Goal: Information Seeking & Learning: Learn about a topic

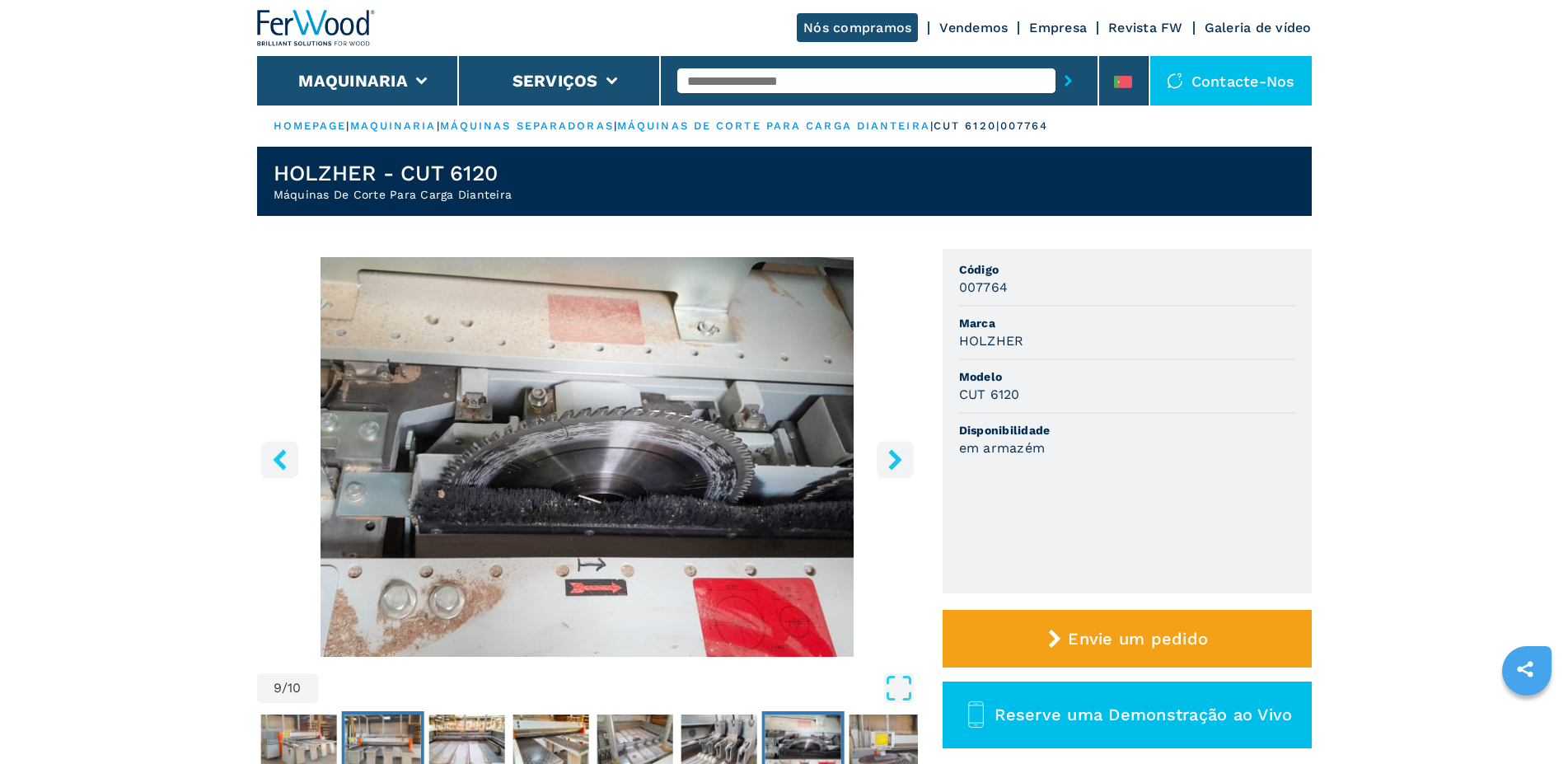
click at [392, 738] on img "Go to Slide 4" at bounding box center [383, 744] width 76 height 60
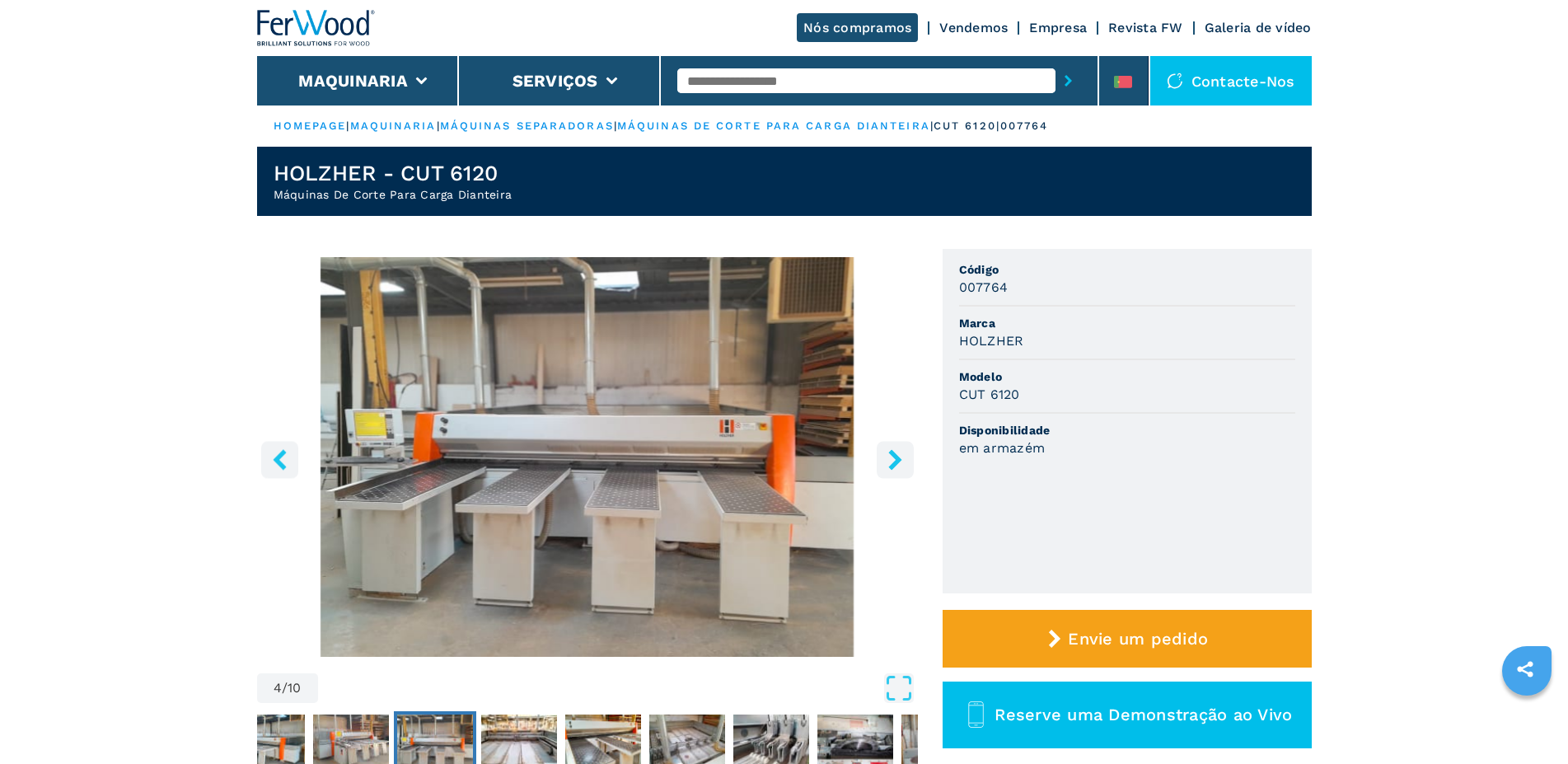
click at [898, 465] on icon "right-button" at bounding box center [895, 460] width 21 height 21
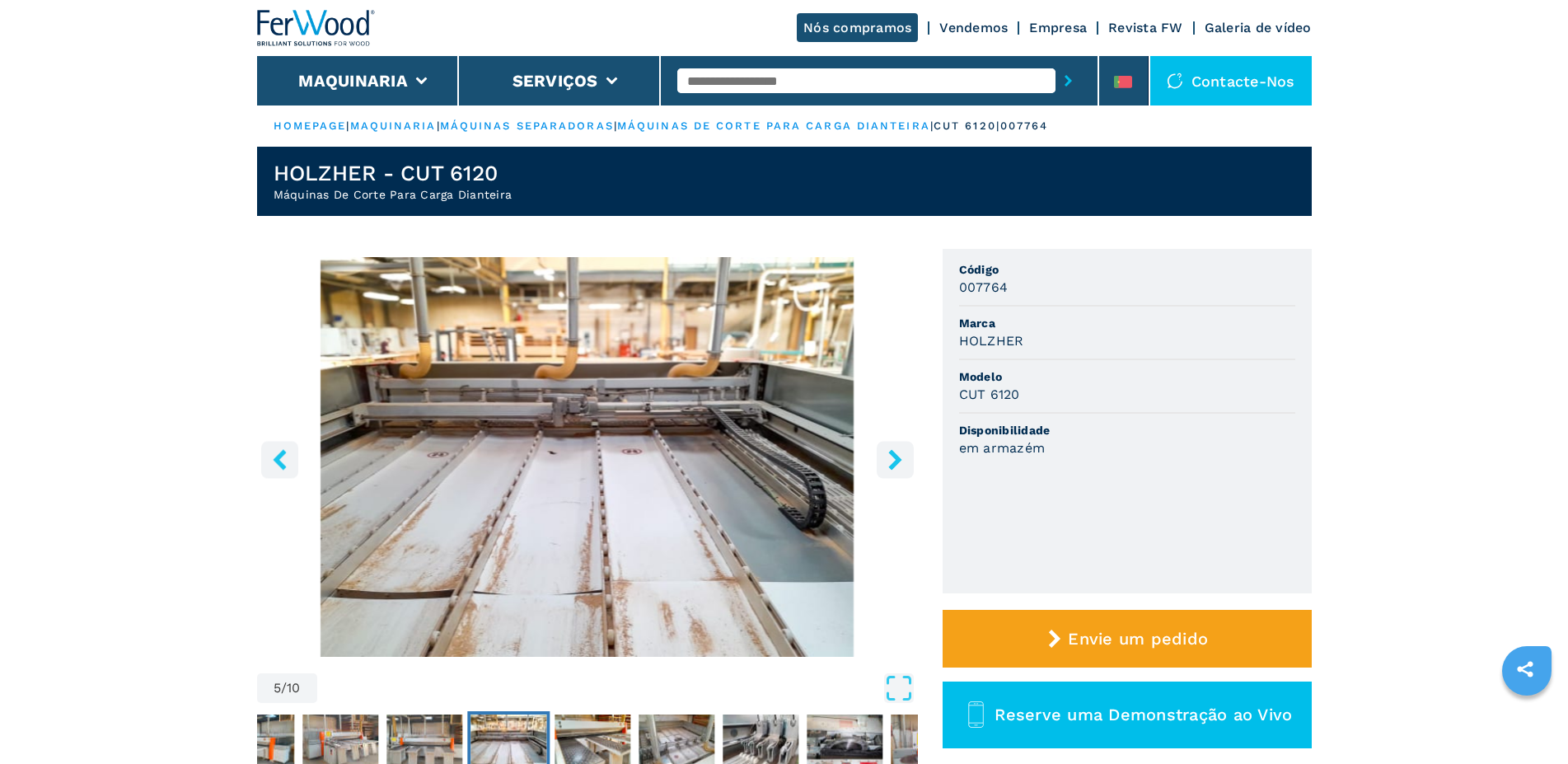
click at [880, 461] on button "right-button" at bounding box center [895, 459] width 37 height 37
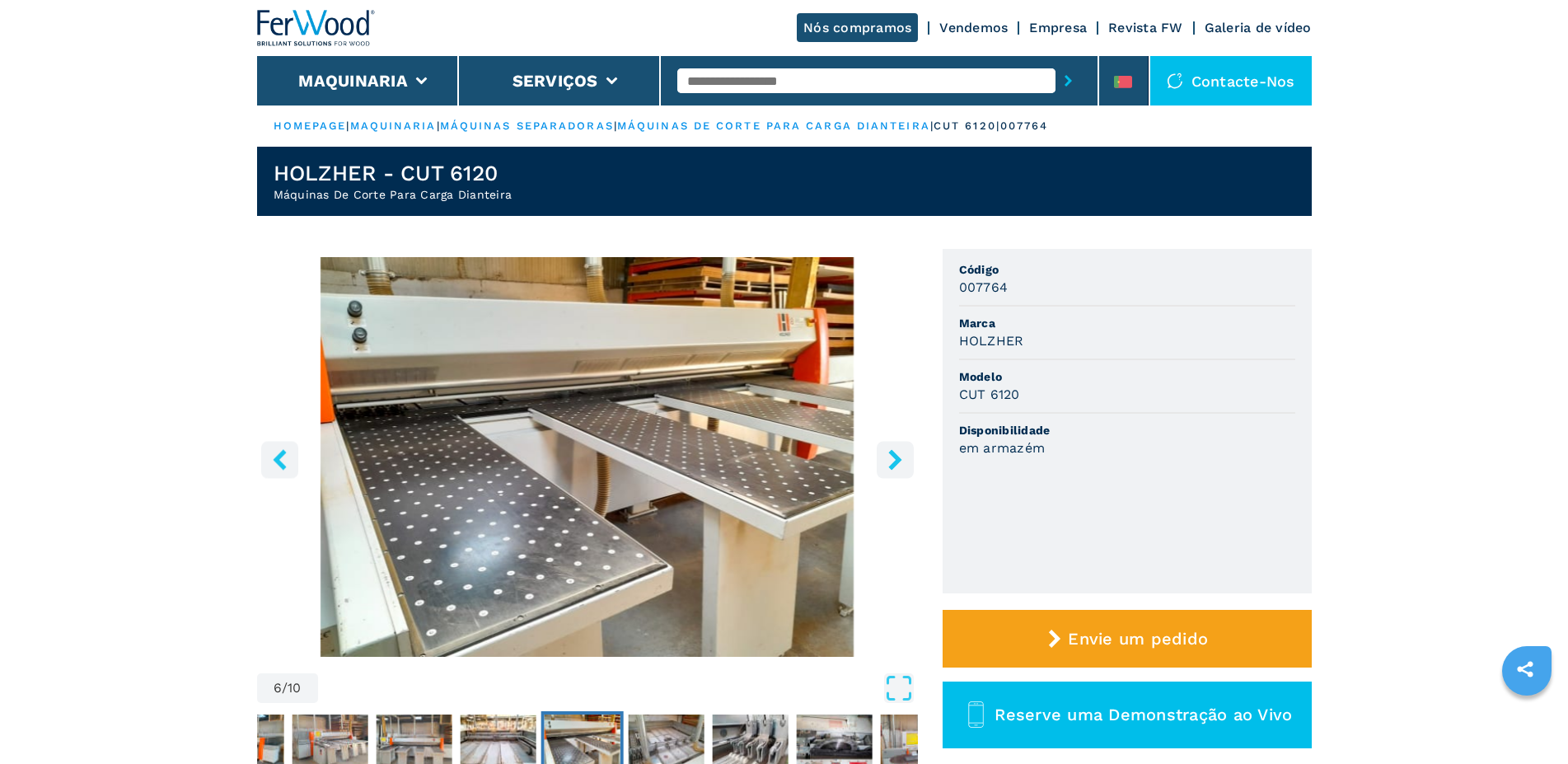
click at [880, 461] on button "right-button" at bounding box center [895, 459] width 37 height 37
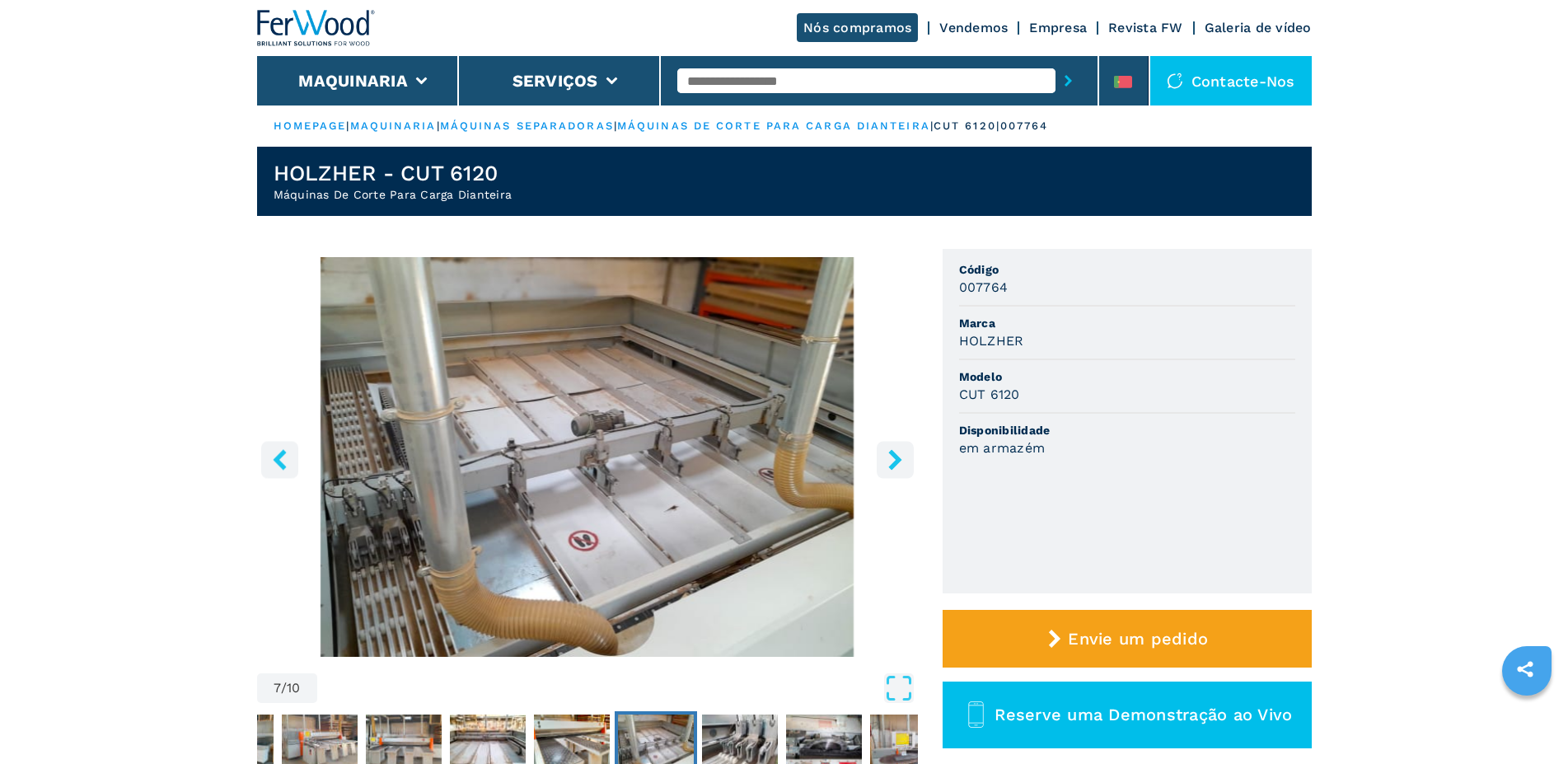
click at [893, 461] on icon "right-button" at bounding box center [895, 460] width 21 height 21
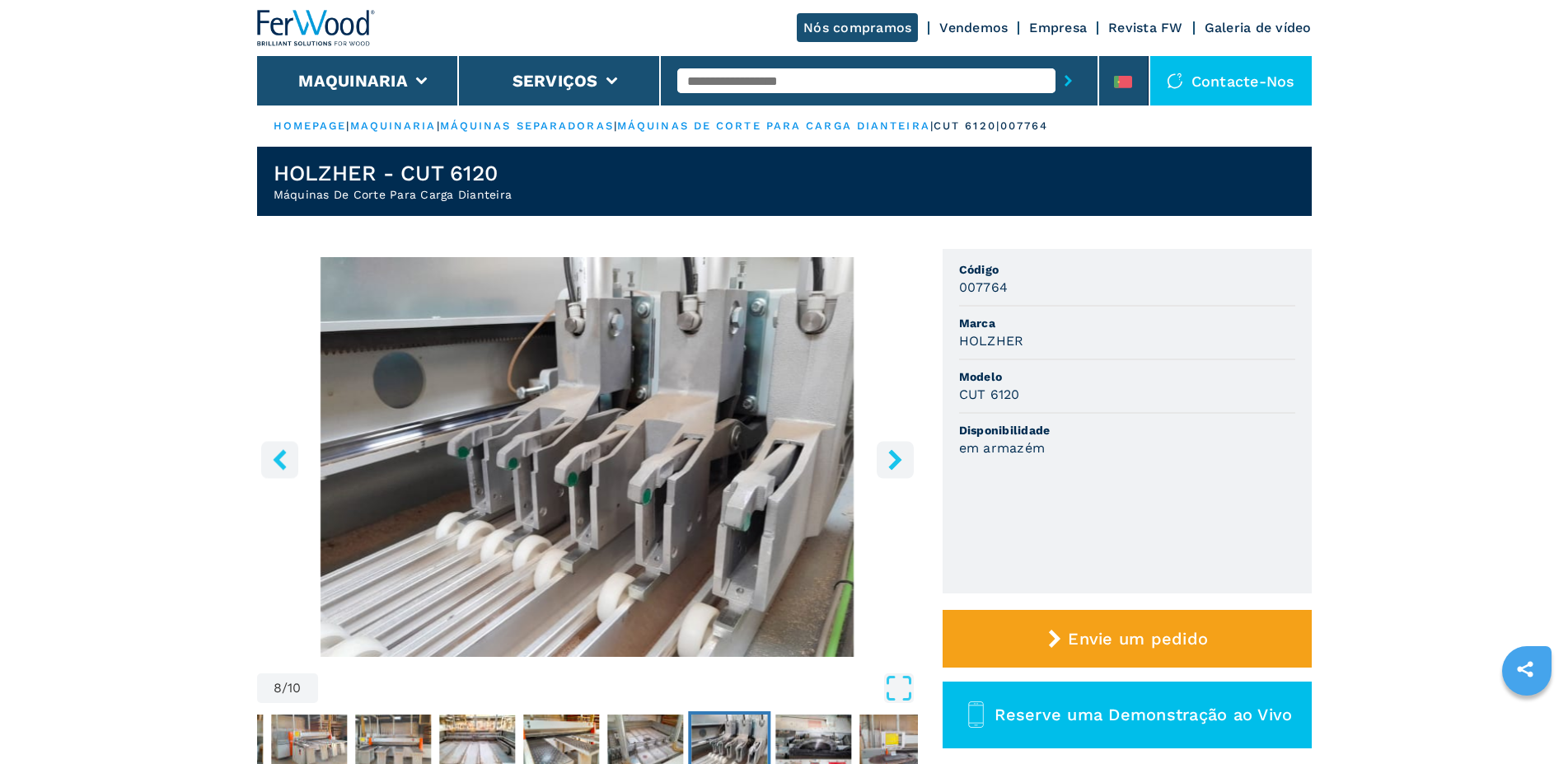
click at [893, 461] on icon "right-button" at bounding box center [895, 460] width 21 height 21
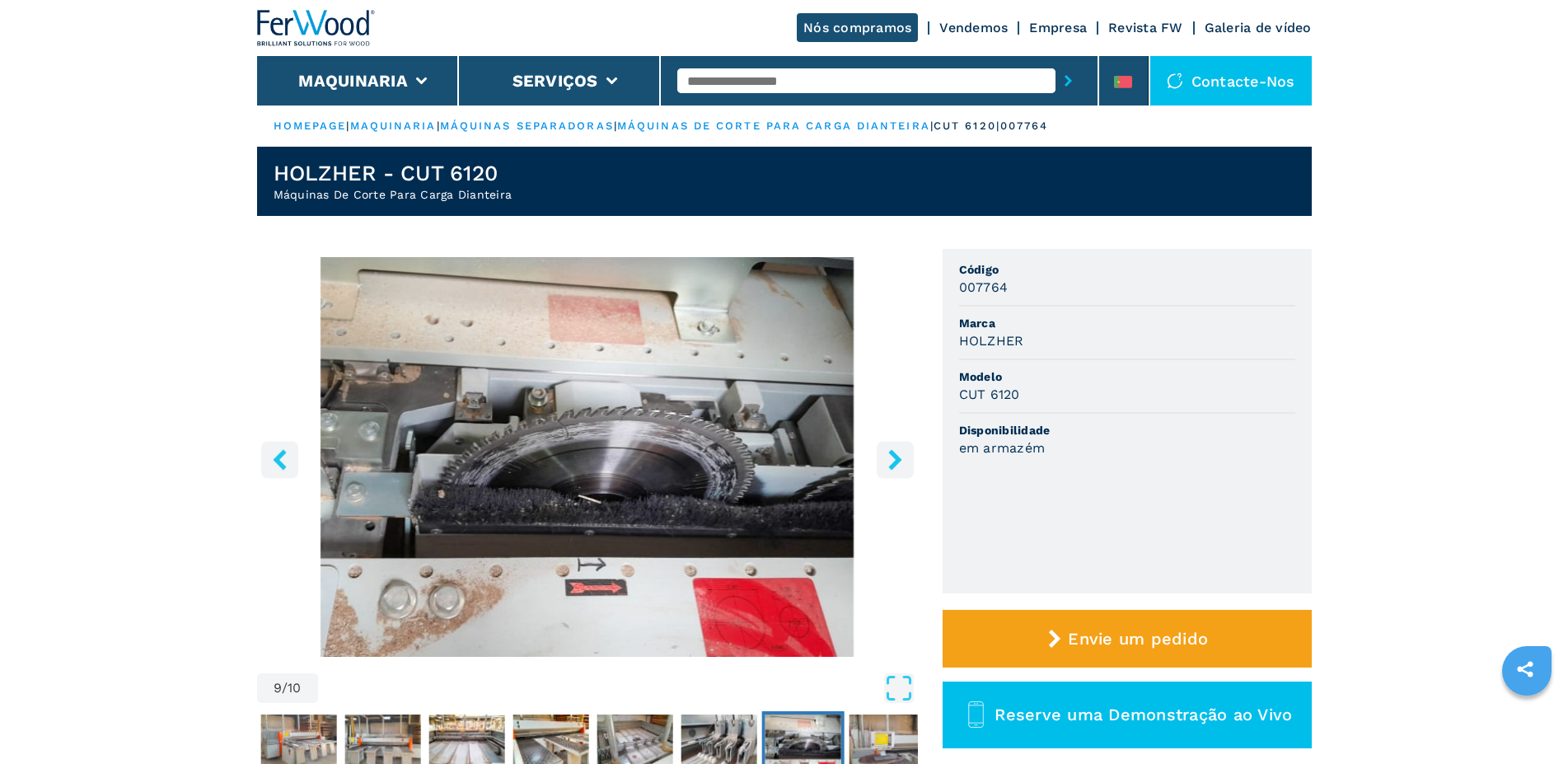
click at [886, 460] on icon "right-button" at bounding box center [895, 460] width 21 height 21
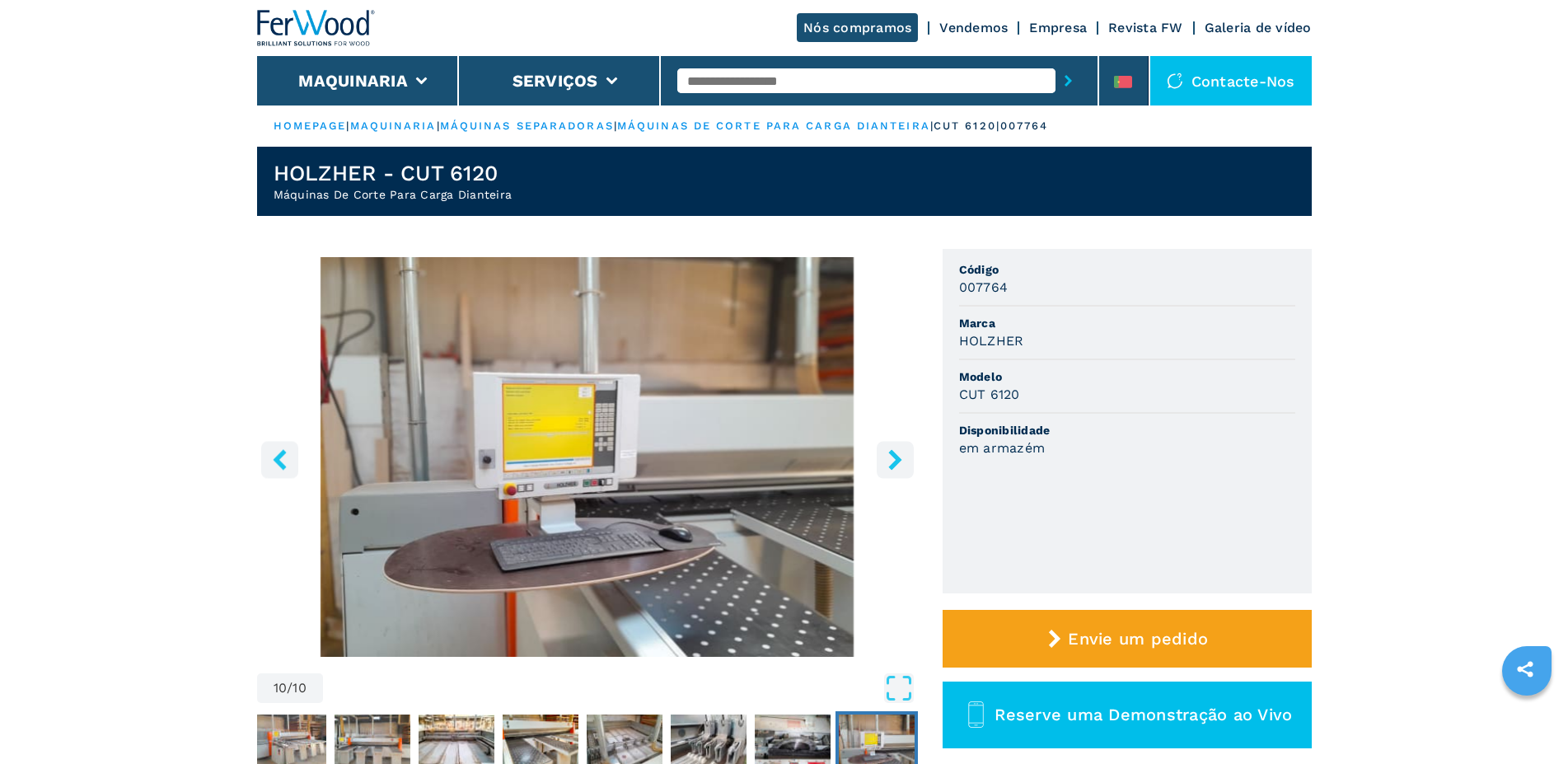
click at [886, 460] on icon "right-button" at bounding box center [895, 460] width 21 height 21
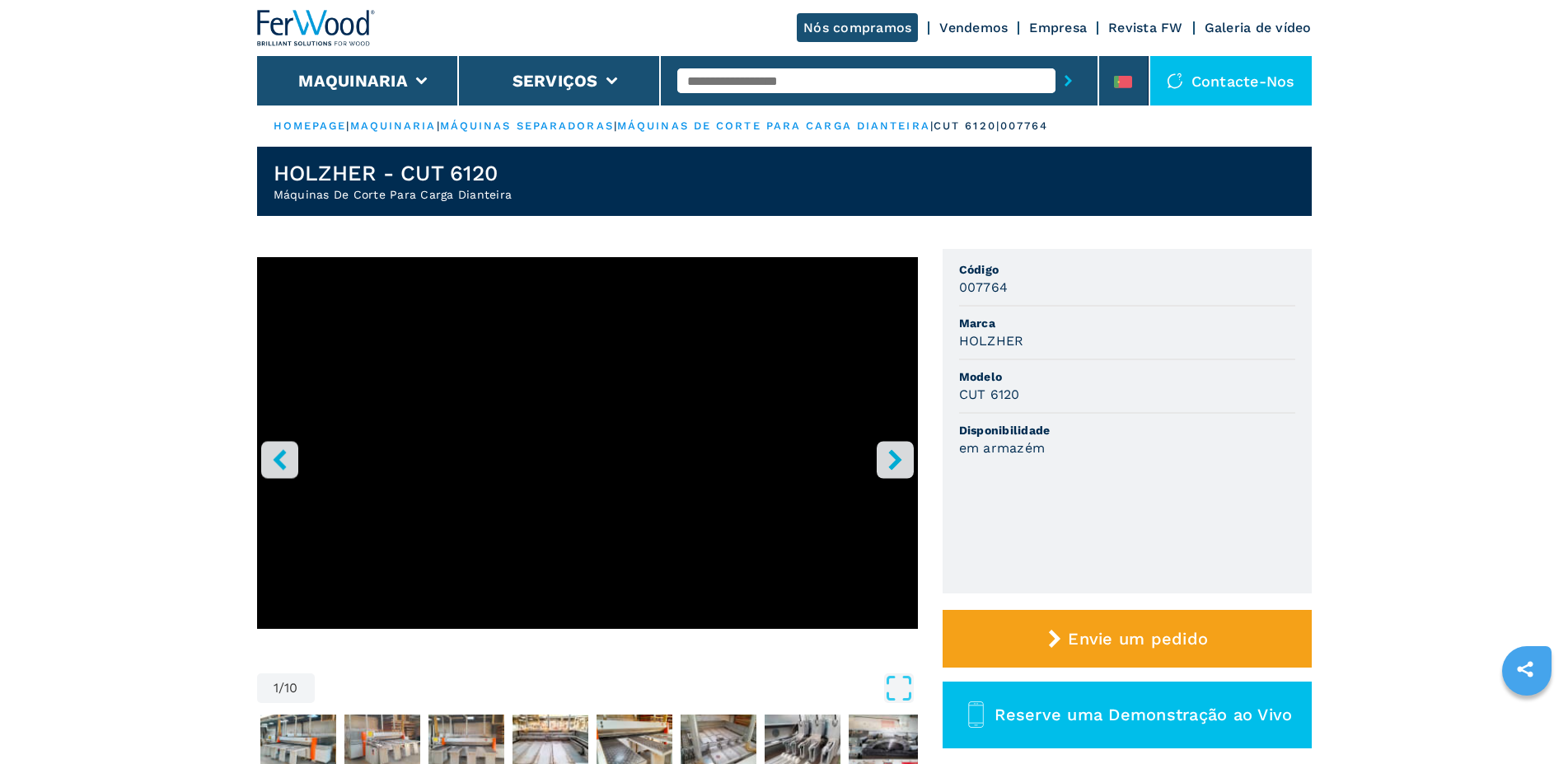
click at [892, 459] on icon "right-button" at bounding box center [895, 460] width 21 height 21
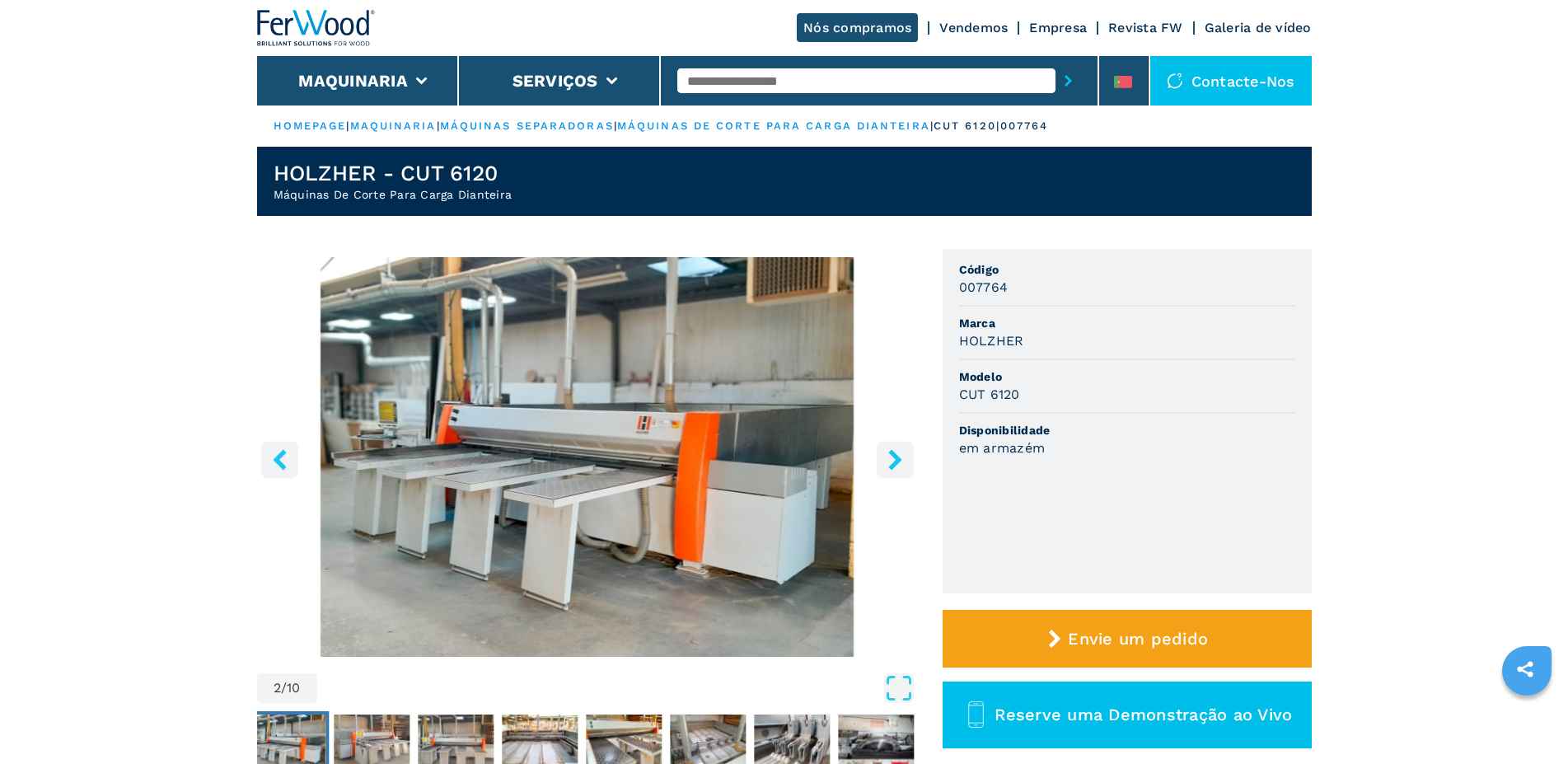
click at [278, 460] on icon "left-button" at bounding box center [279, 460] width 13 height 21
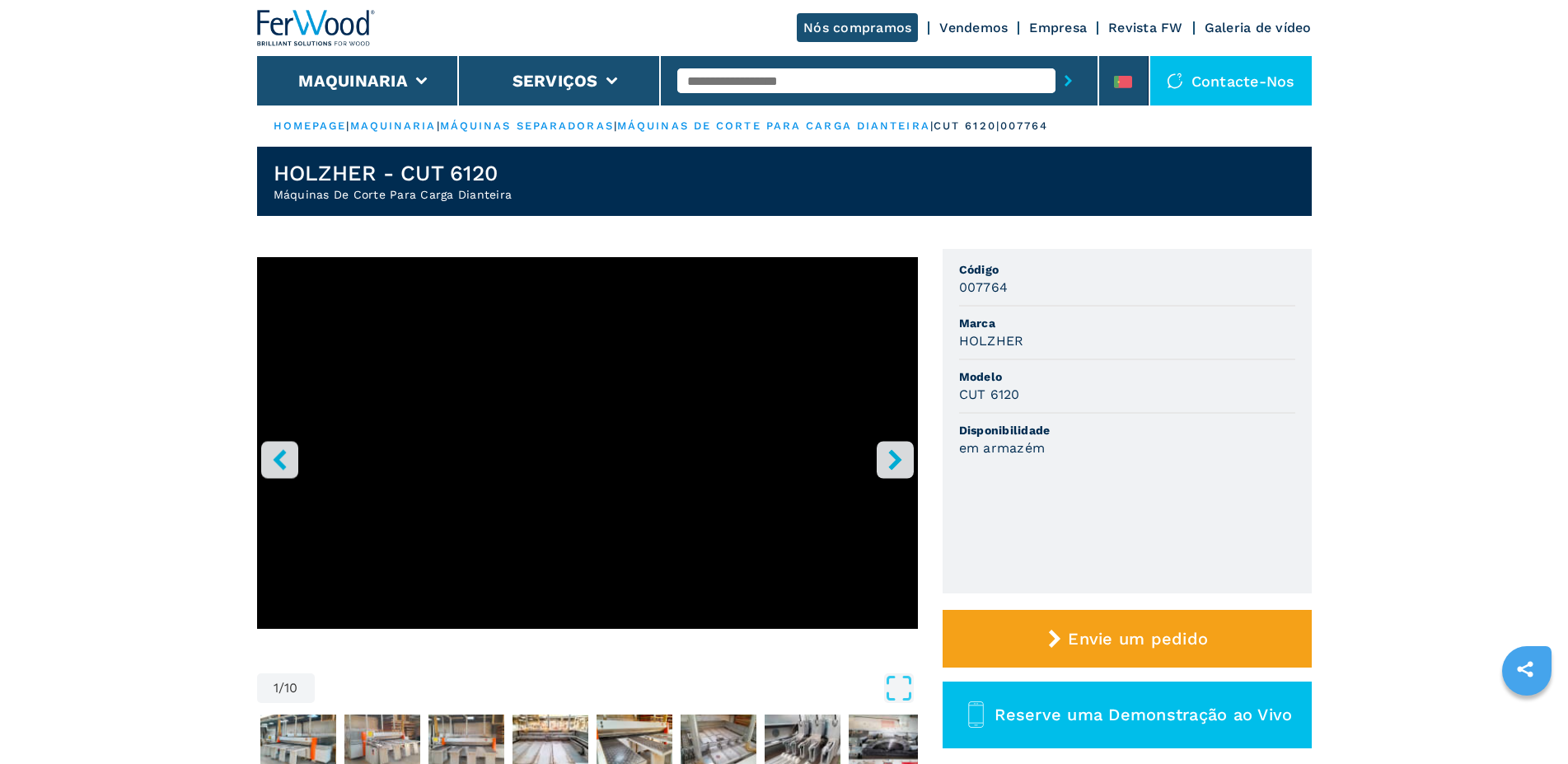
click at [885, 461] on icon "right-button" at bounding box center [895, 460] width 21 height 21
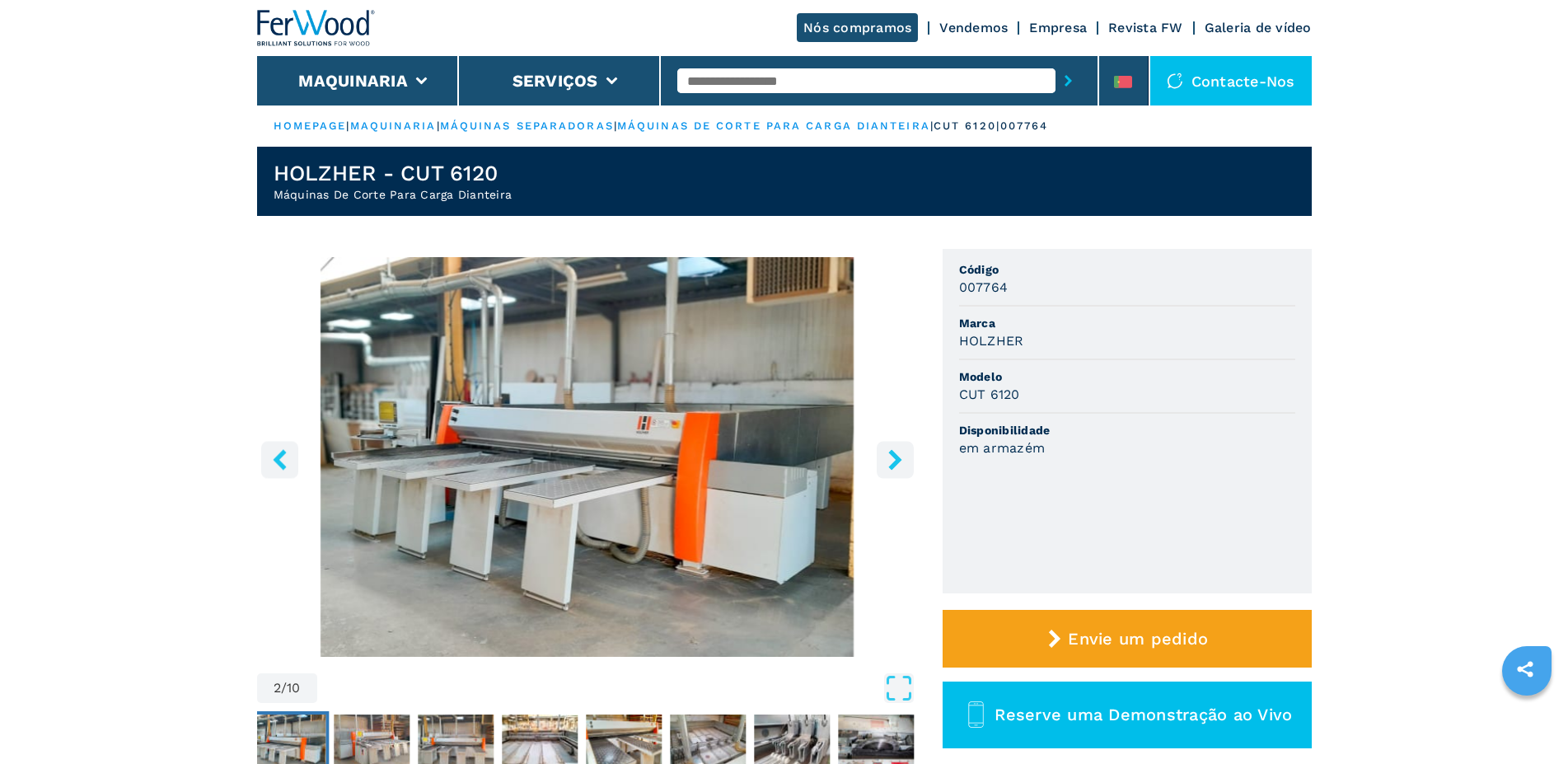
click at [279, 468] on icon "left-button" at bounding box center [280, 460] width 21 height 21
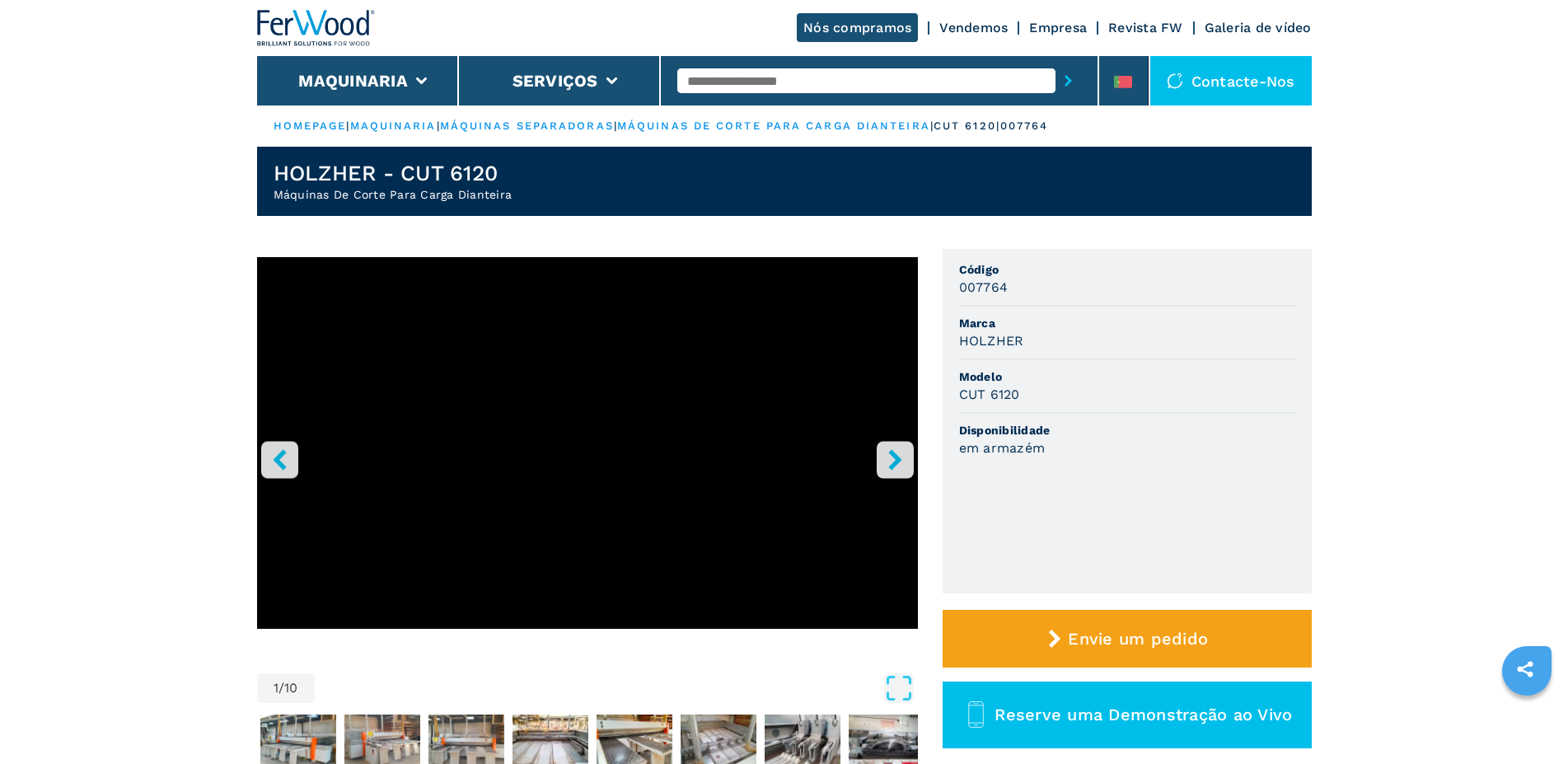
click at [276, 468] on icon "left-button" at bounding box center [280, 460] width 21 height 21
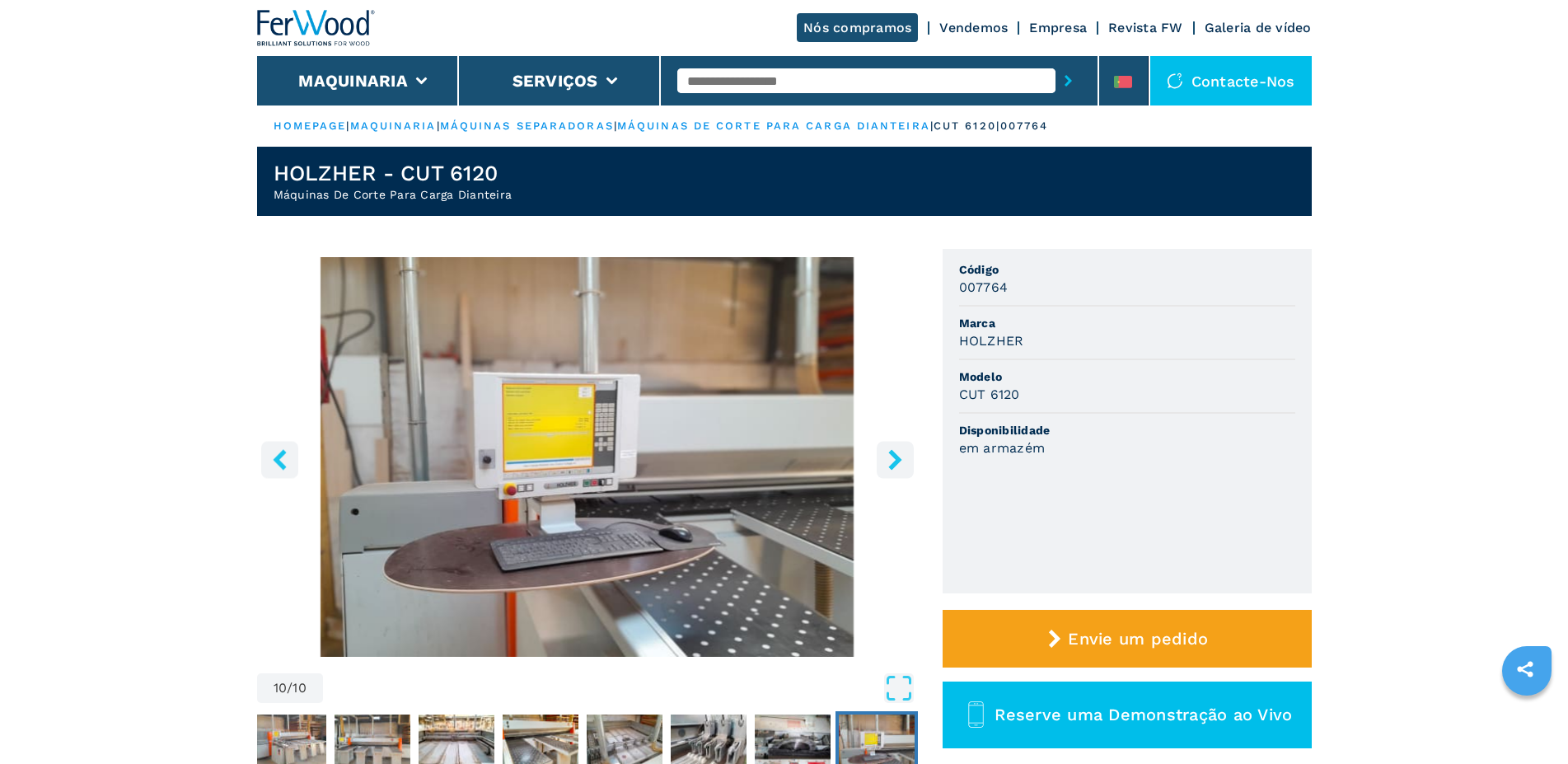
click at [282, 454] on icon "left-button" at bounding box center [279, 460] width 13 height 21
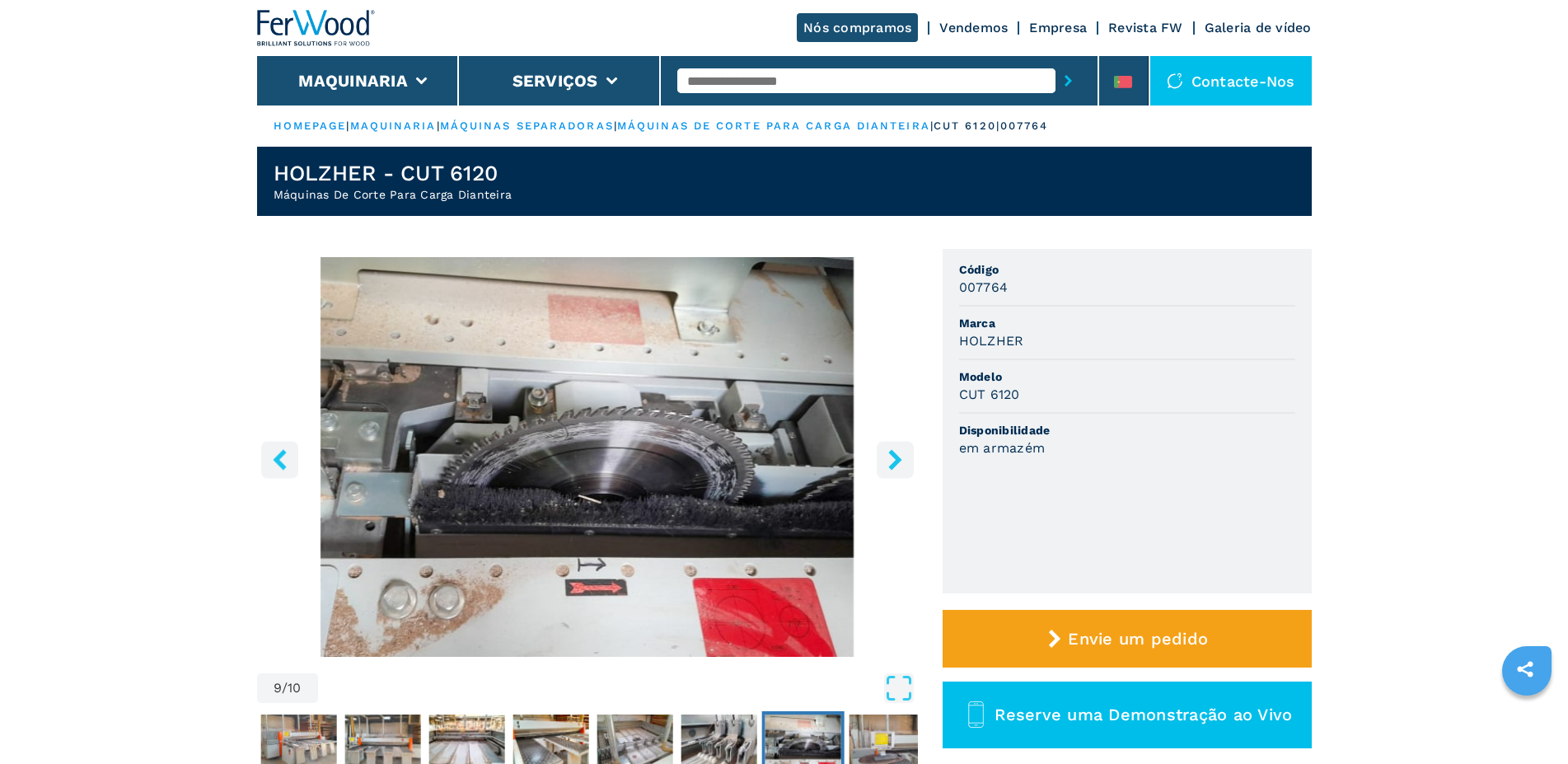
click at [282, 454] on icon "left-button" at bounding box center [279, 460] width 13 height 21
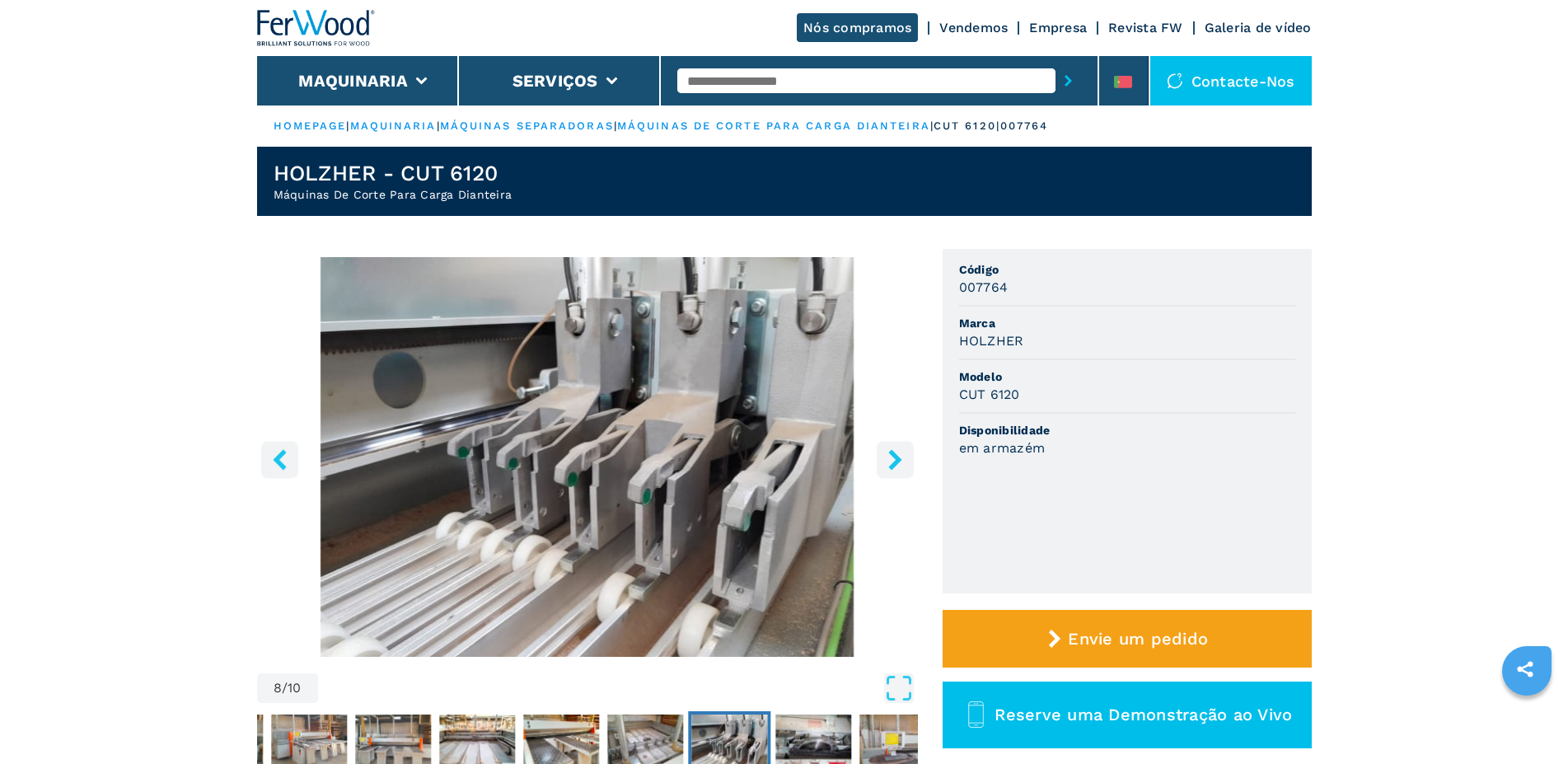
click at [282, 454] on icon "left-button" at bounding box center [279, 460] width 13 height 21
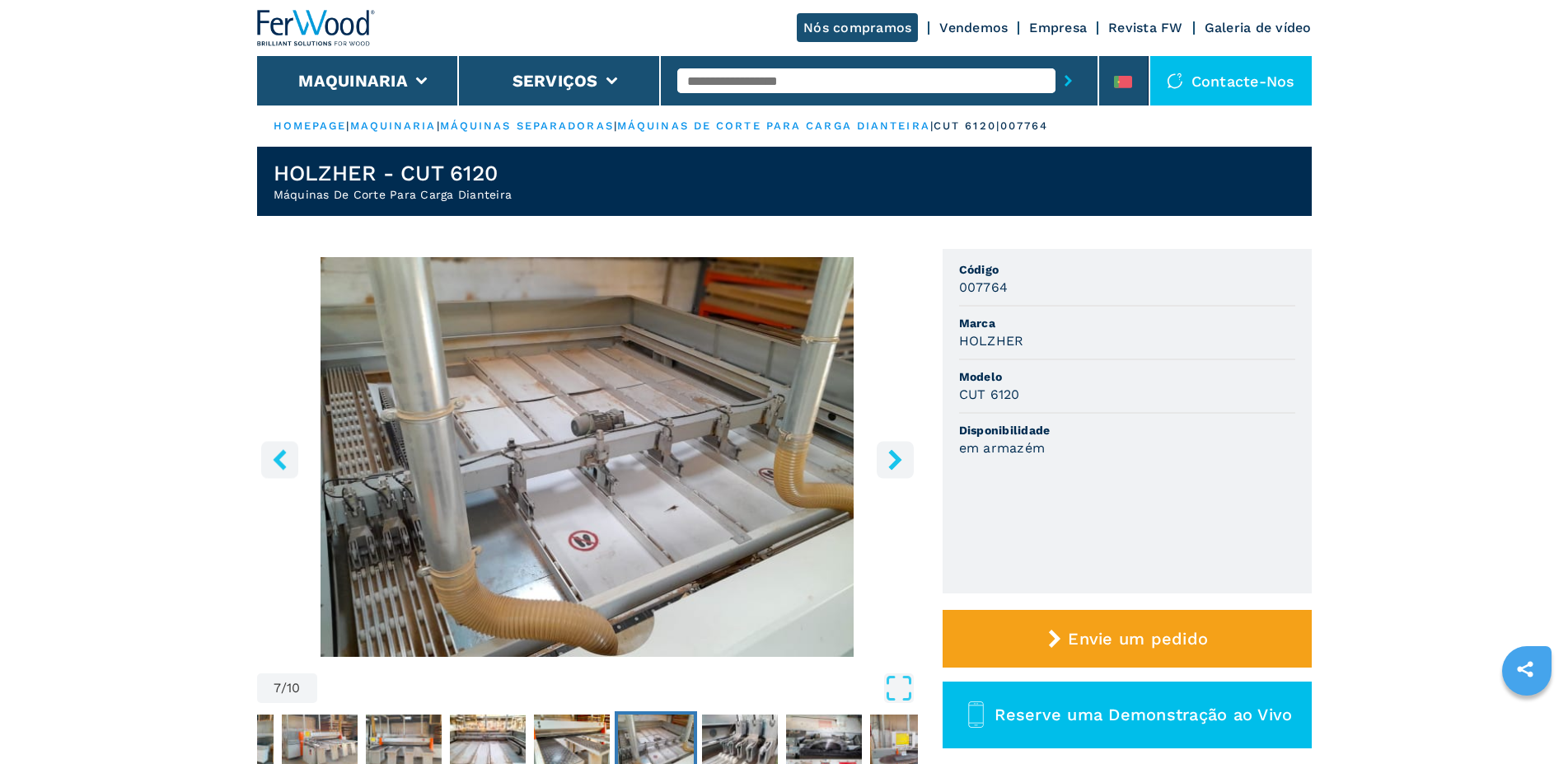
click at [282, 454] on icon "left-button" at bounding box center [279, 460] width 13 height 21
click at [284, 462] on icon "left-button" at bounding box center [280, 460] width 21 height 21
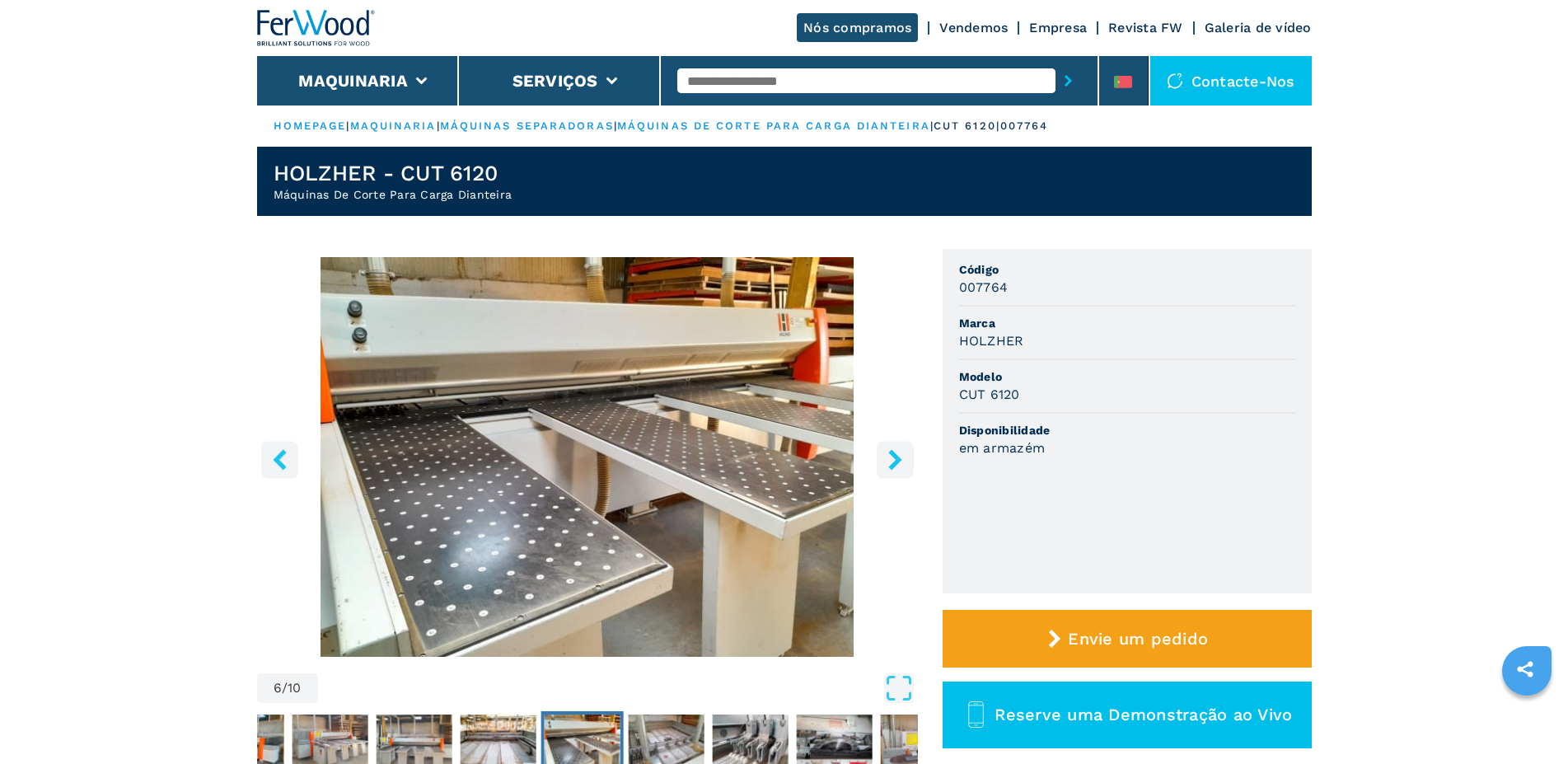
click at [284, 462] on icon "left-button" at bounding box center [280, 460] width 21 height 21
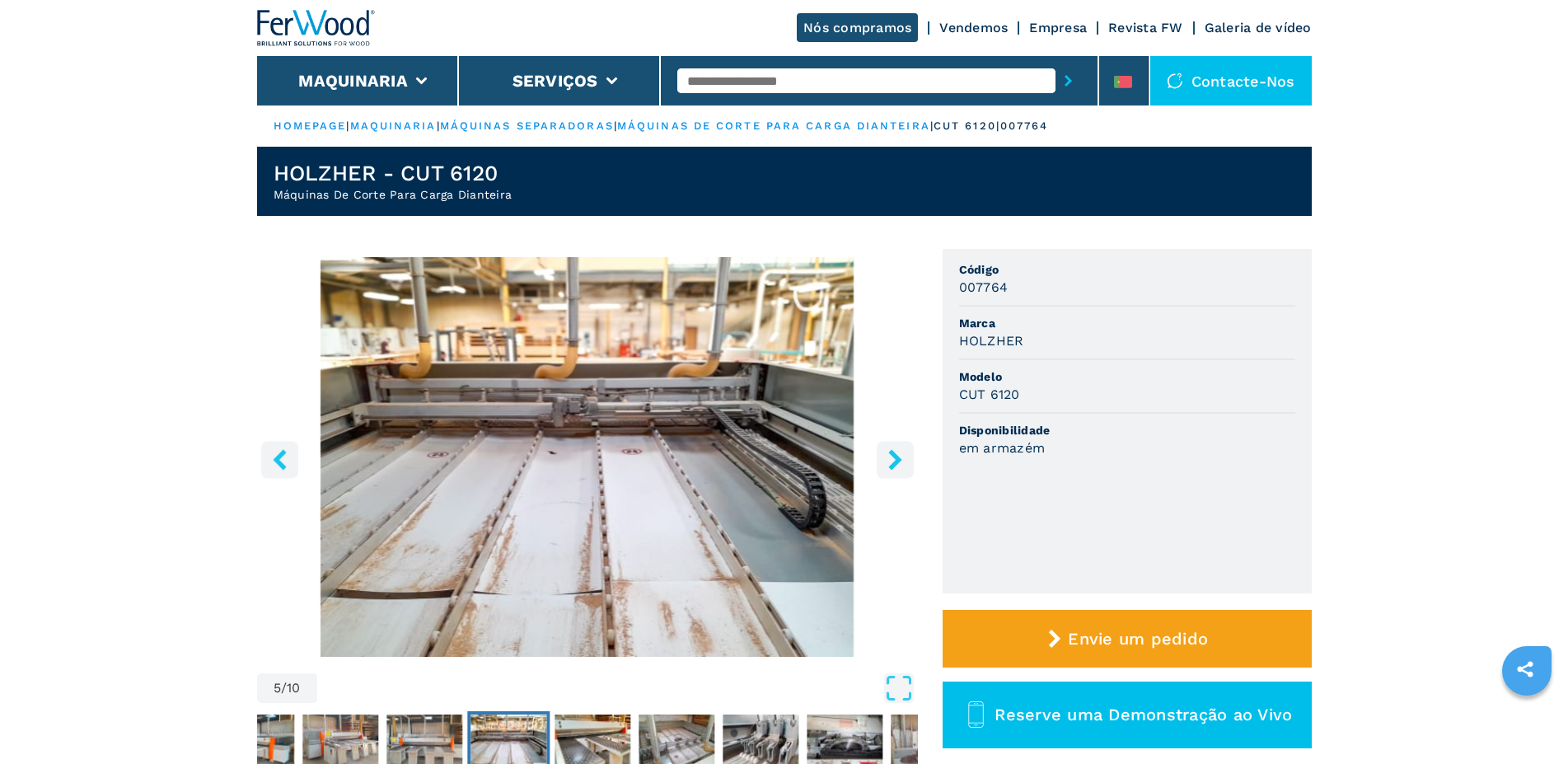
click at [284, 462] on icon "left-button" at bounding box center [280, 460] width 21 height 21
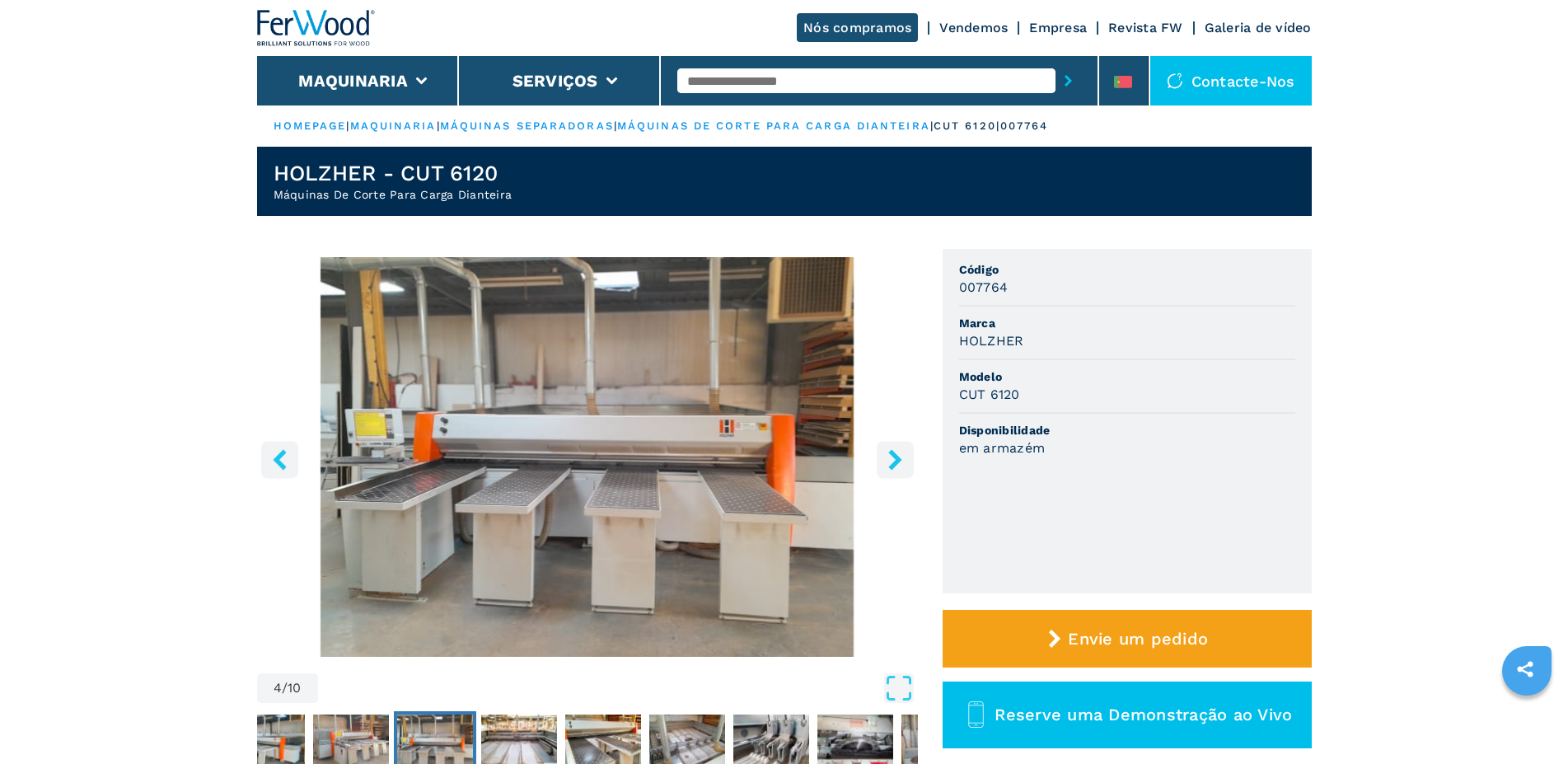
click at [282, 460] on icon "left-button" at bounding box center [280, 460] width 21 height 21
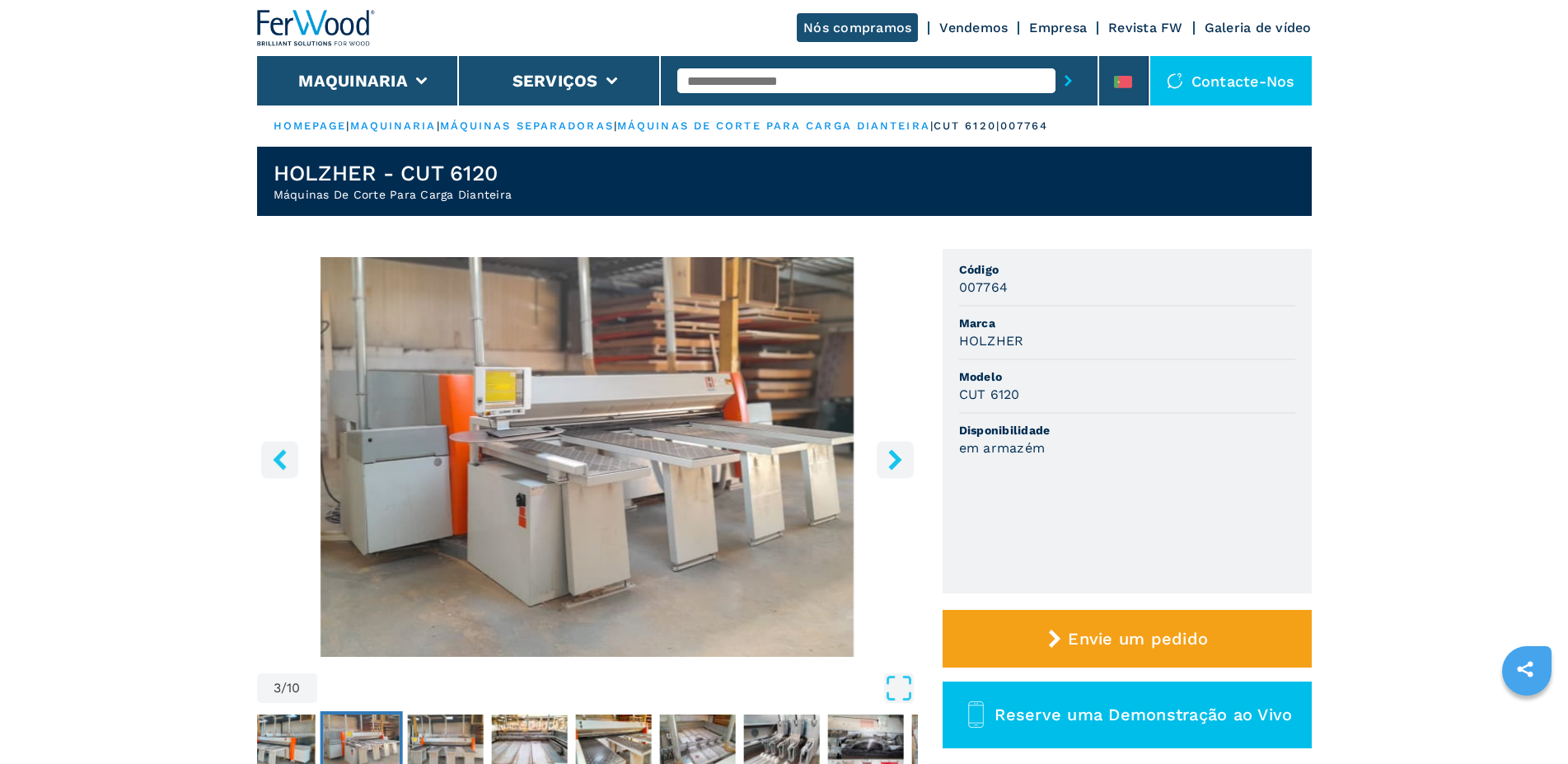
click at [282, 460] on icon "left-button" at bounding box center [280, 460] width 21 height 21
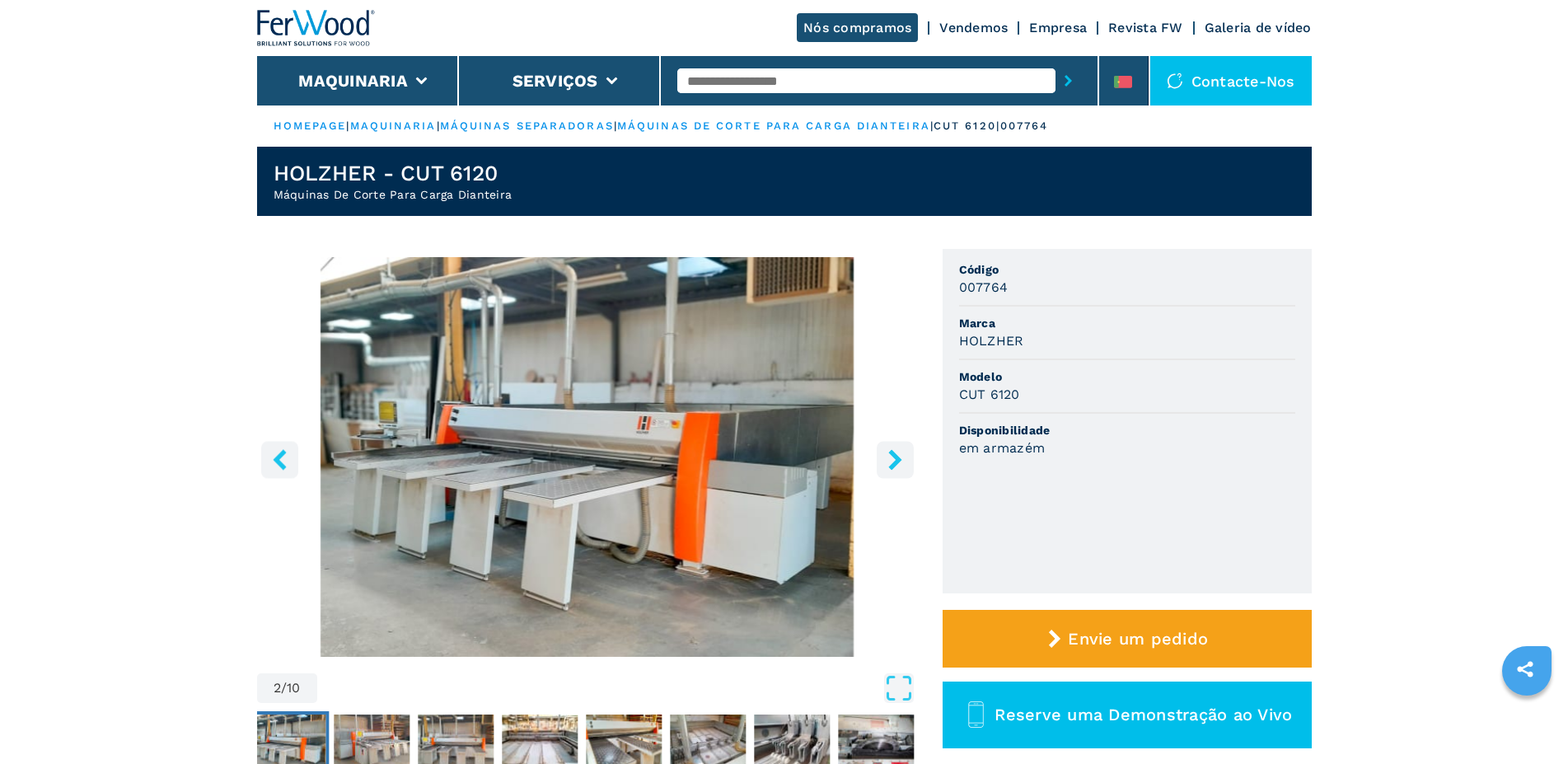
click at [282, 460] on icon "left-button" at bounding box center [280, 460] width 21 height 21
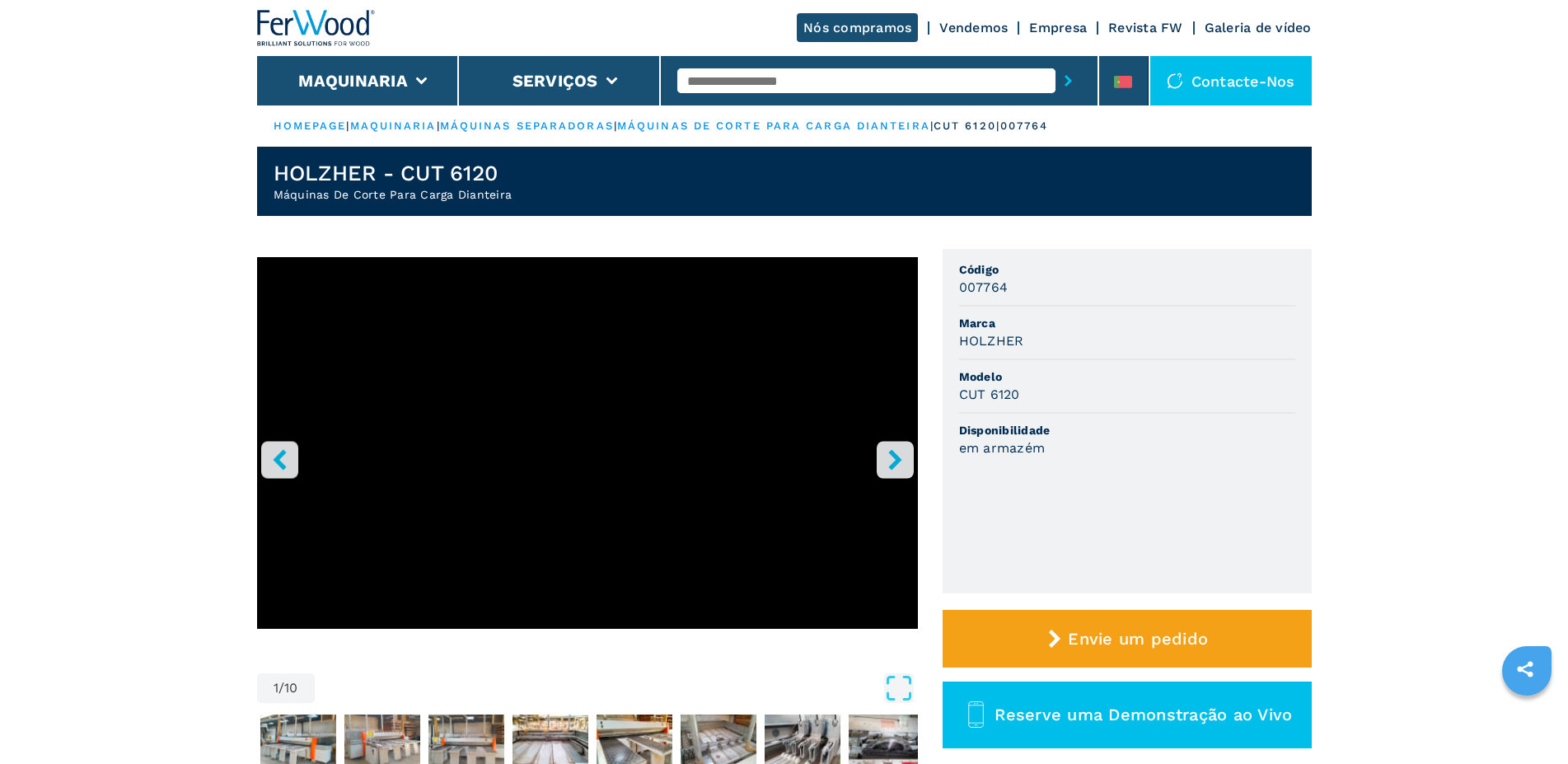
click at [282, 460] on icon "left-button" at bounding box center [280, 460] width 21 height 21
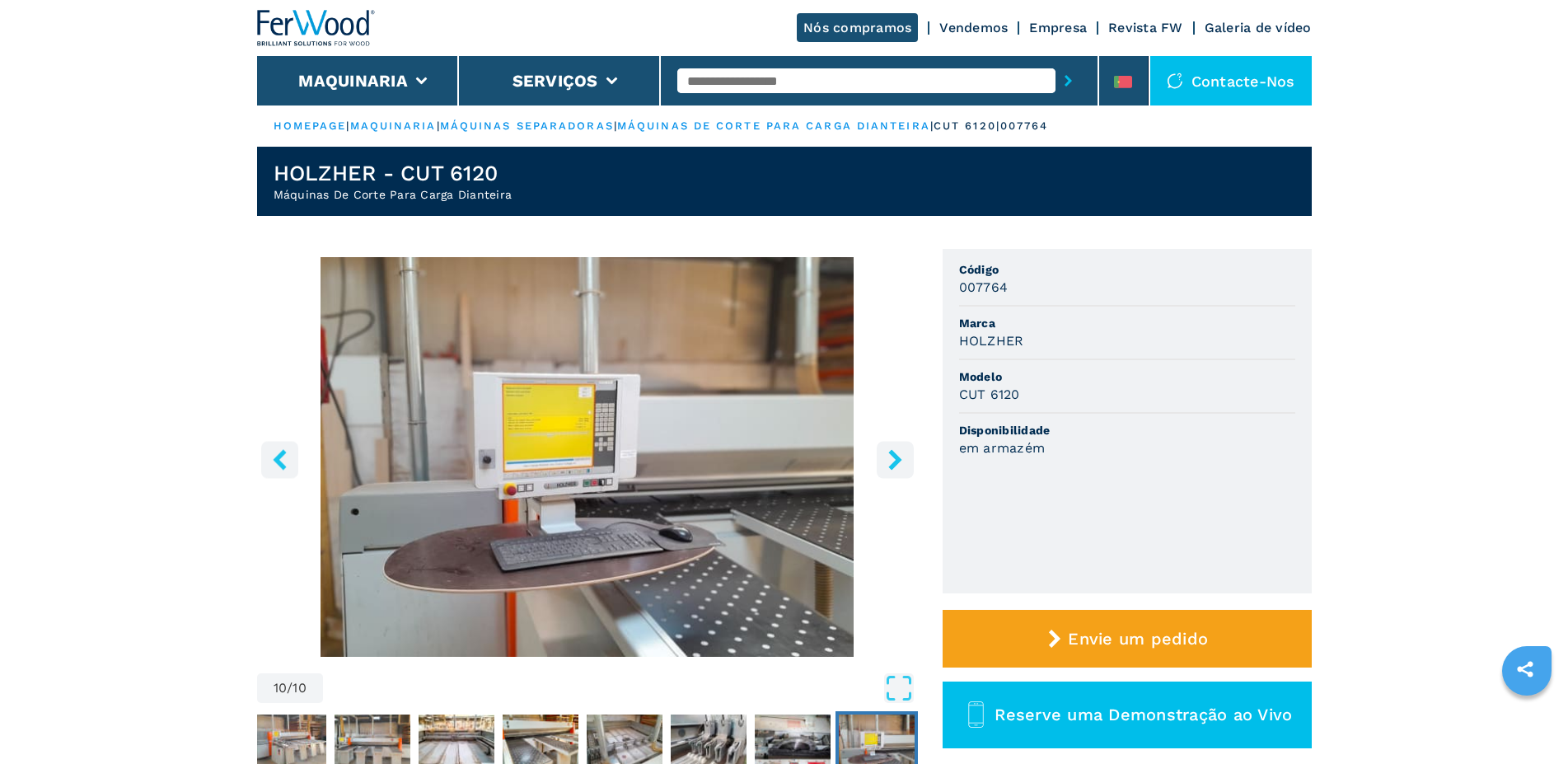
click at [282, 460] on icon "left-button" at bounding box center [280, 460] width 21 height 21
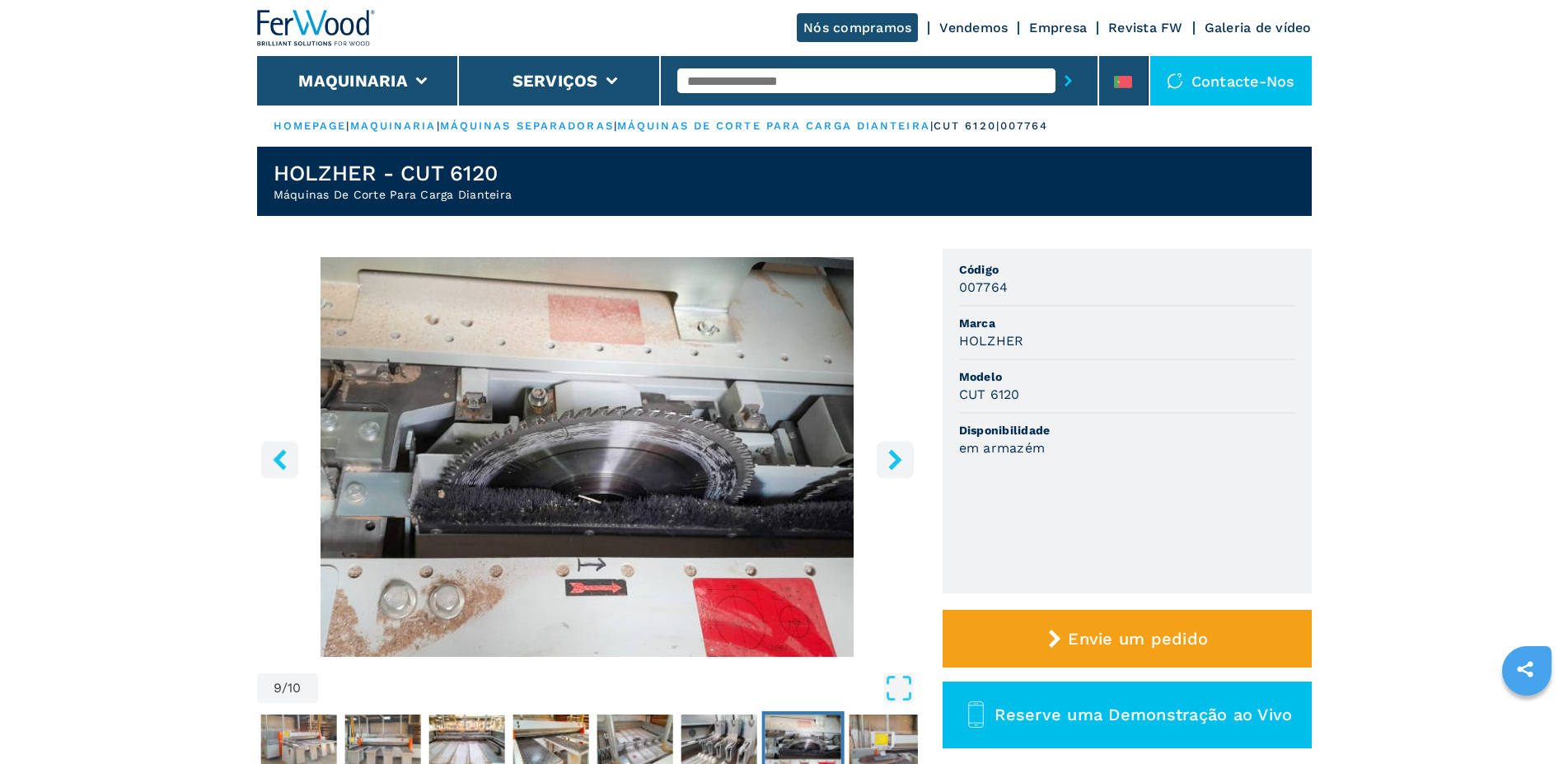
click at [282, 460] on icon "left-button" at bounding box center [280, 460] width 21 height 21
